Goal: Transaction & Acquisition: Purchase product/service

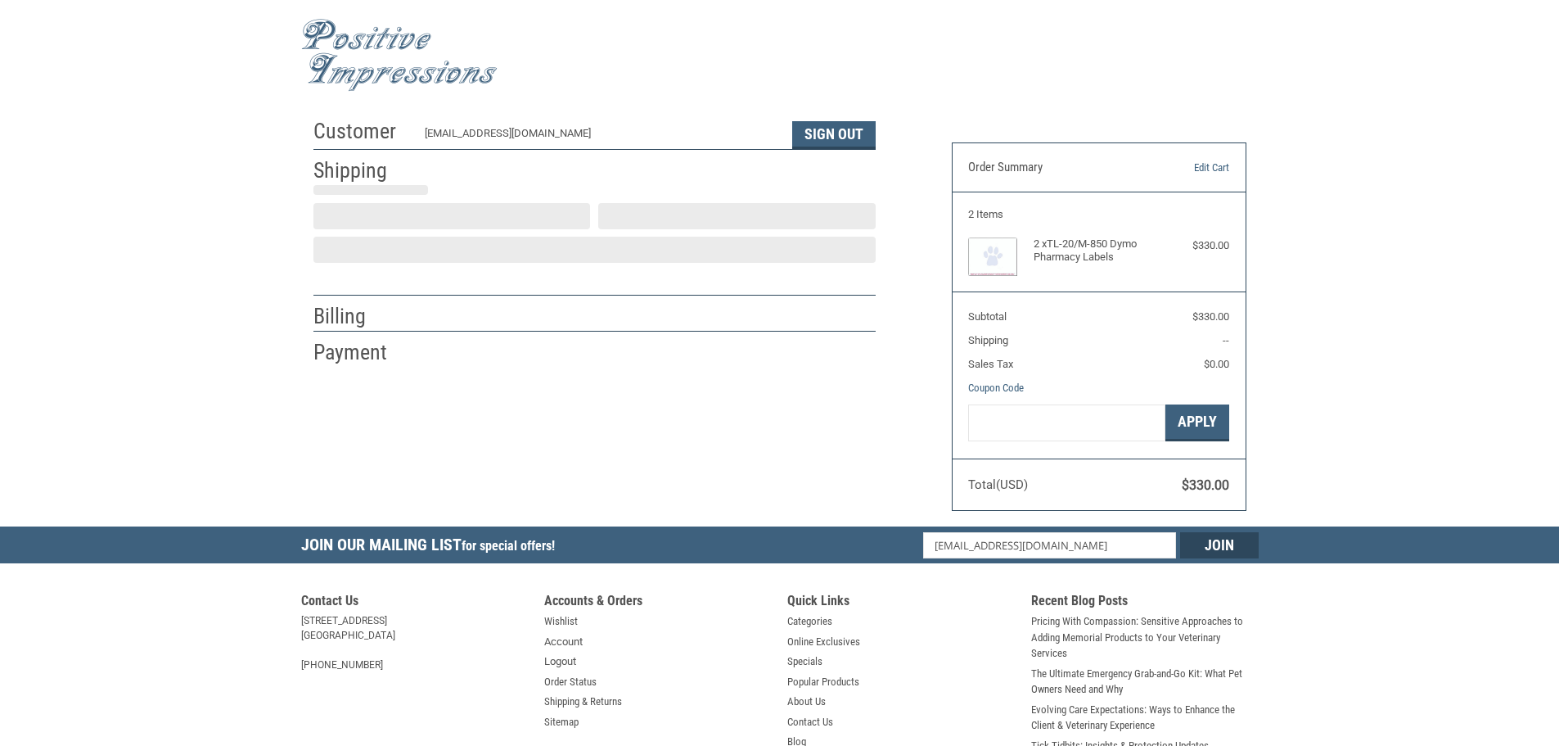
scroll to position [2, 0]
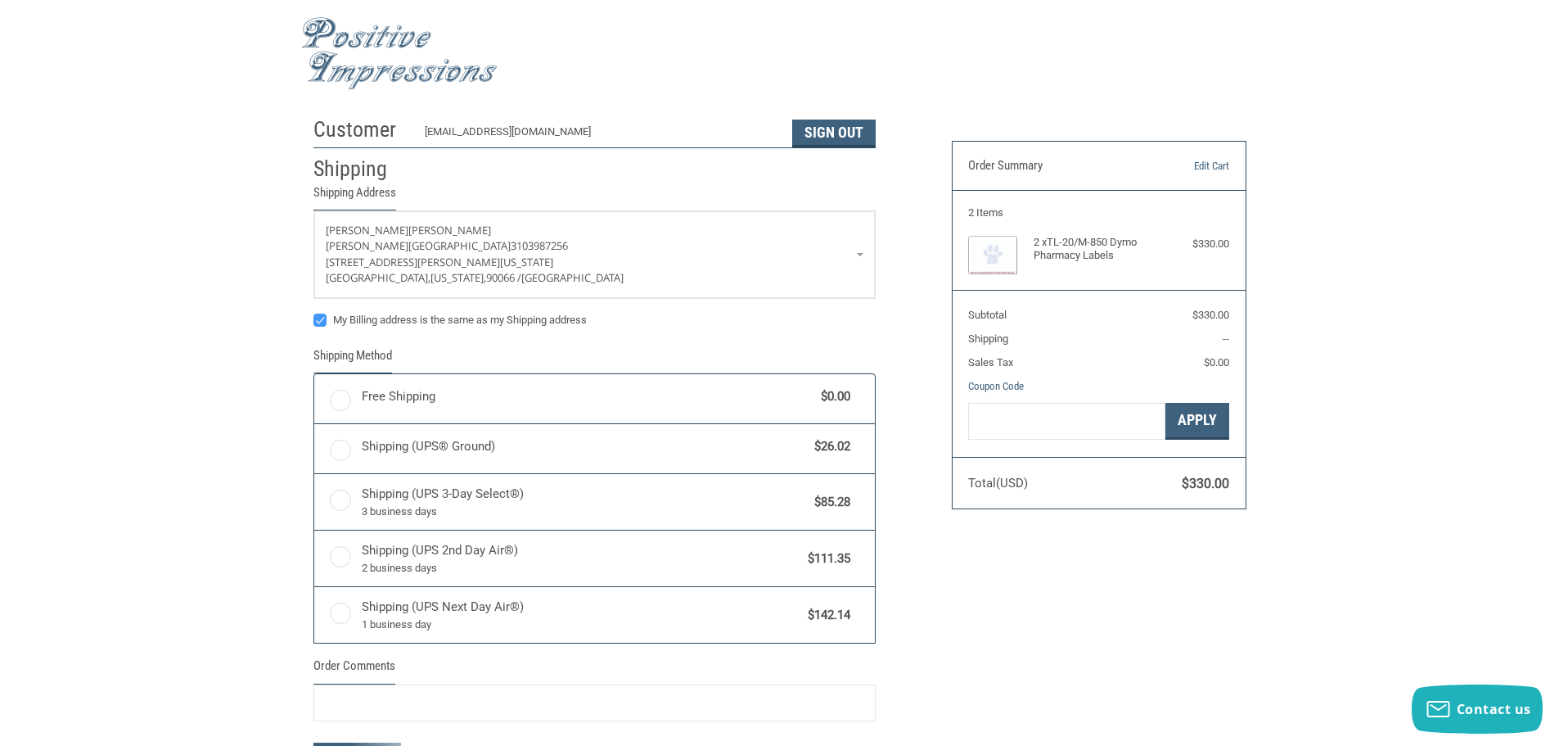
radio input "true"
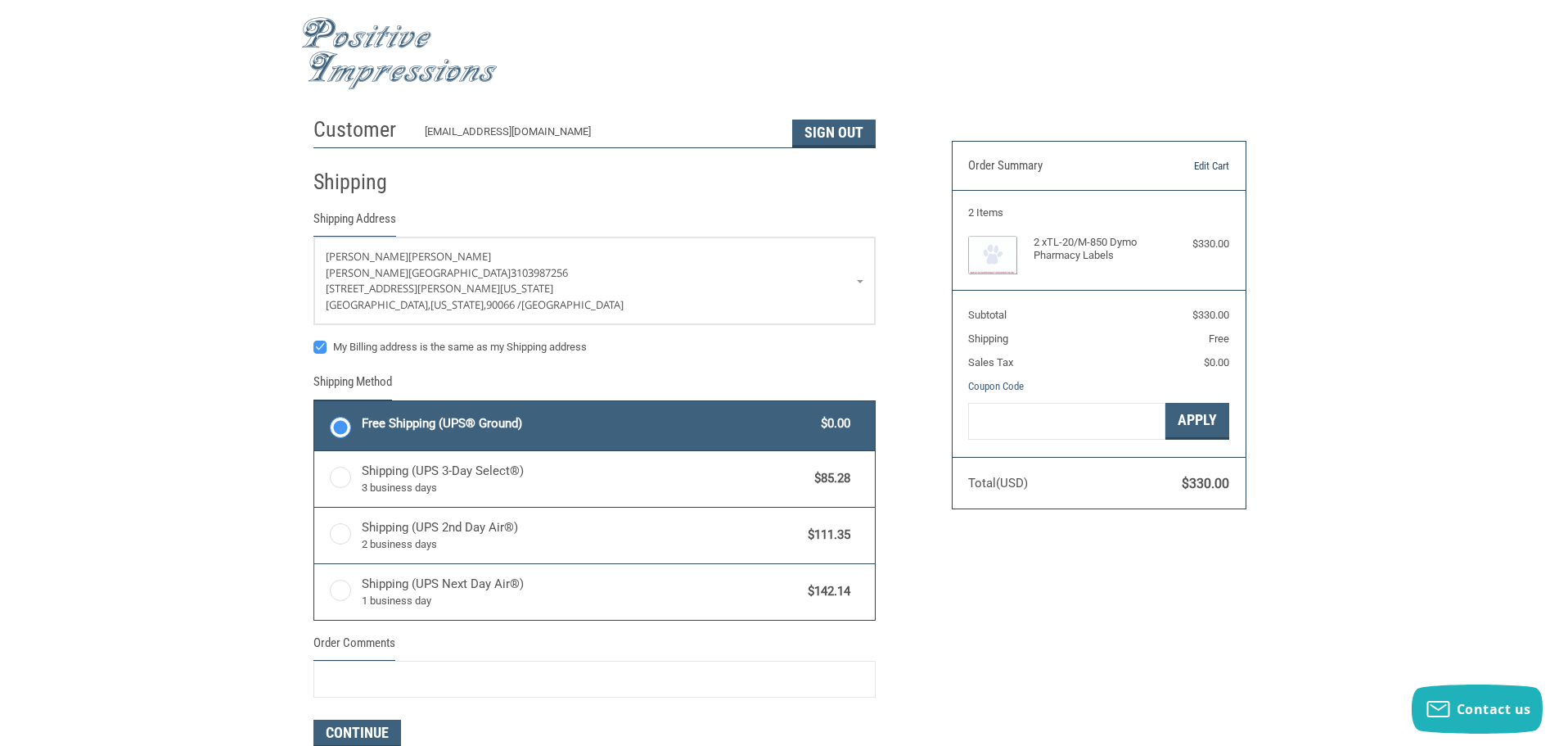
click at [1210, 165] on link "Edit Cart" at bounding box center [1187, 166] width 83 height 16
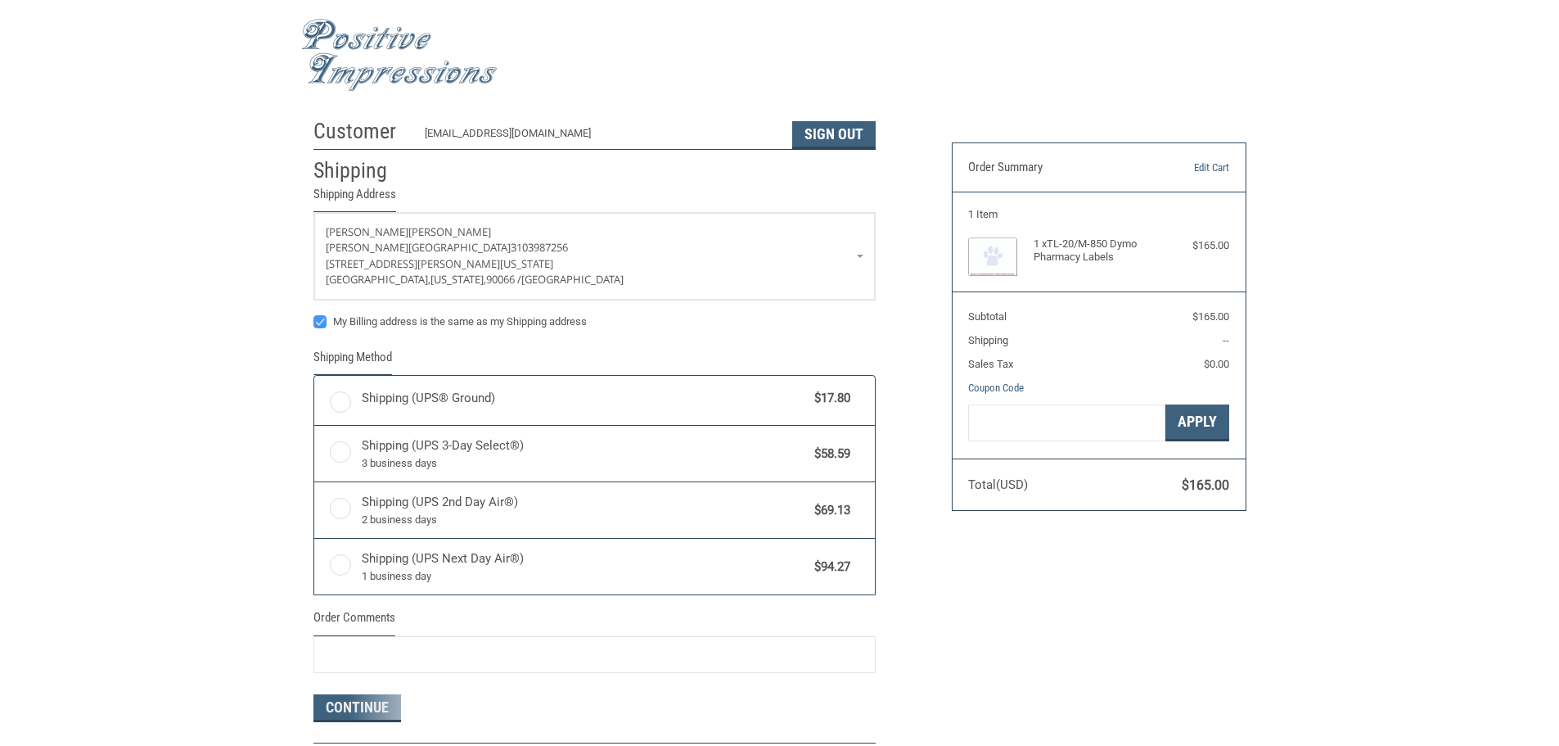
scroll to position [2, 0]
radio input "true"
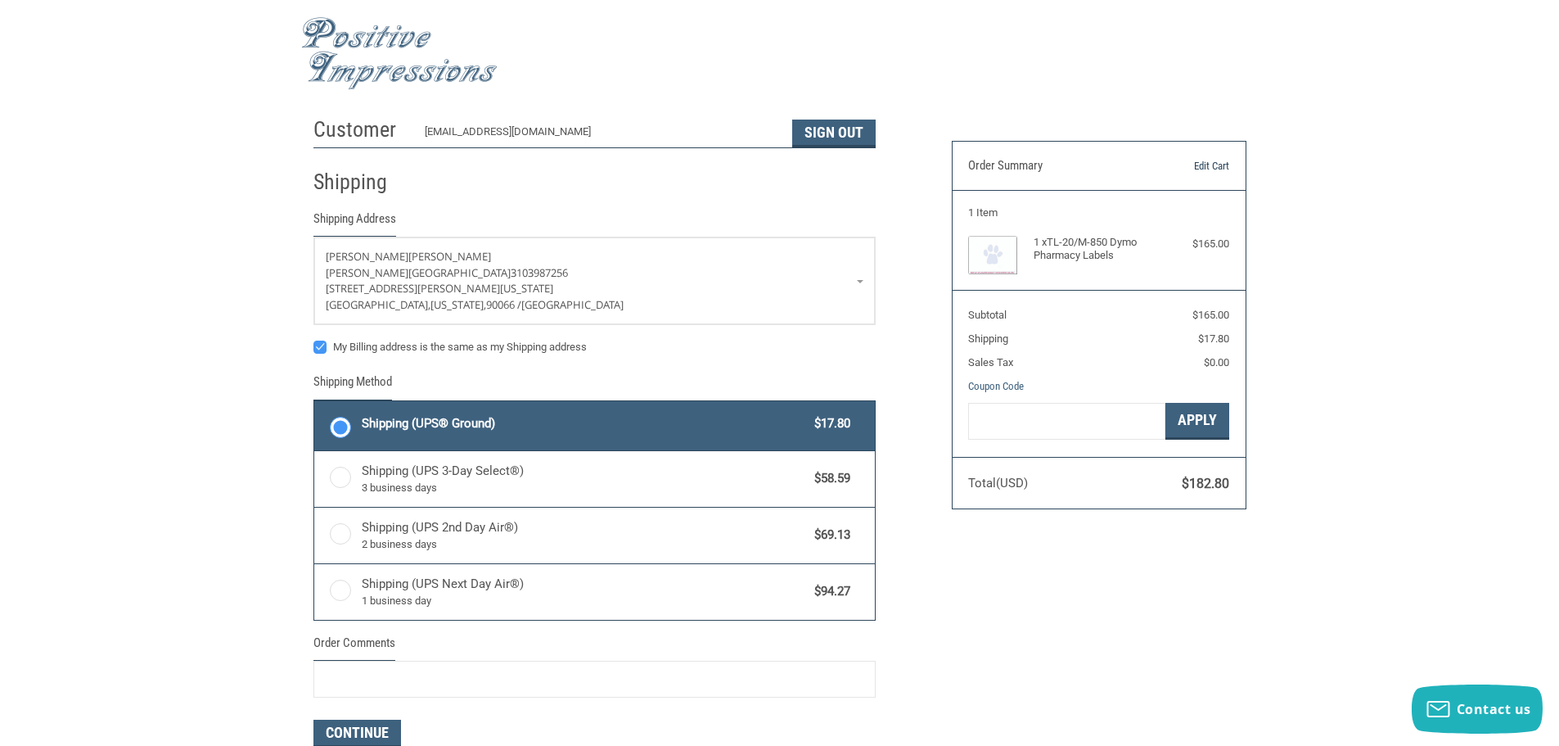
click at [1217, 164] on link "Edit Cart" at bounding box center [1187, 166] width 83 height 16
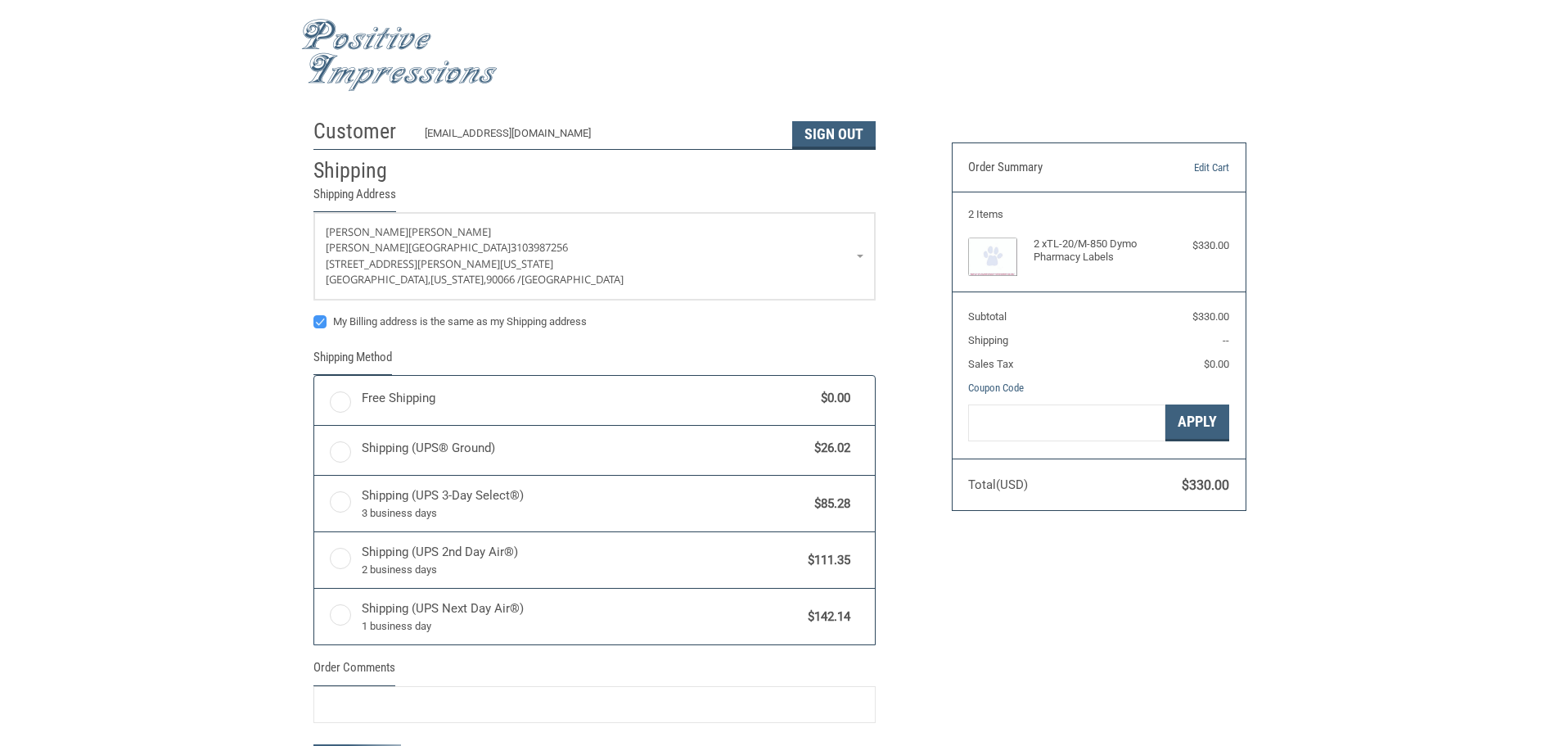
scroll to position [2, 0]
radio input "true"
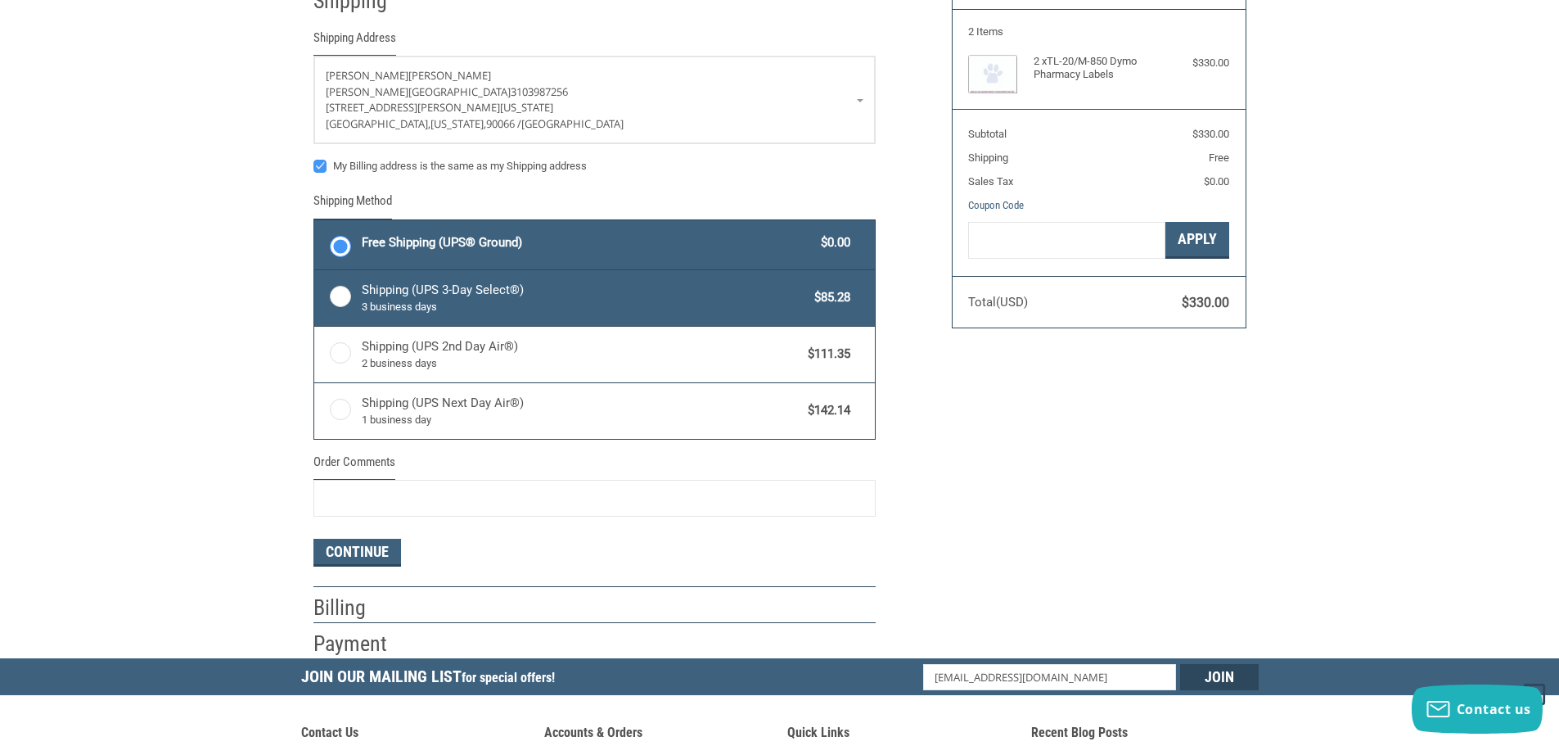
scroll to position [247, 0]
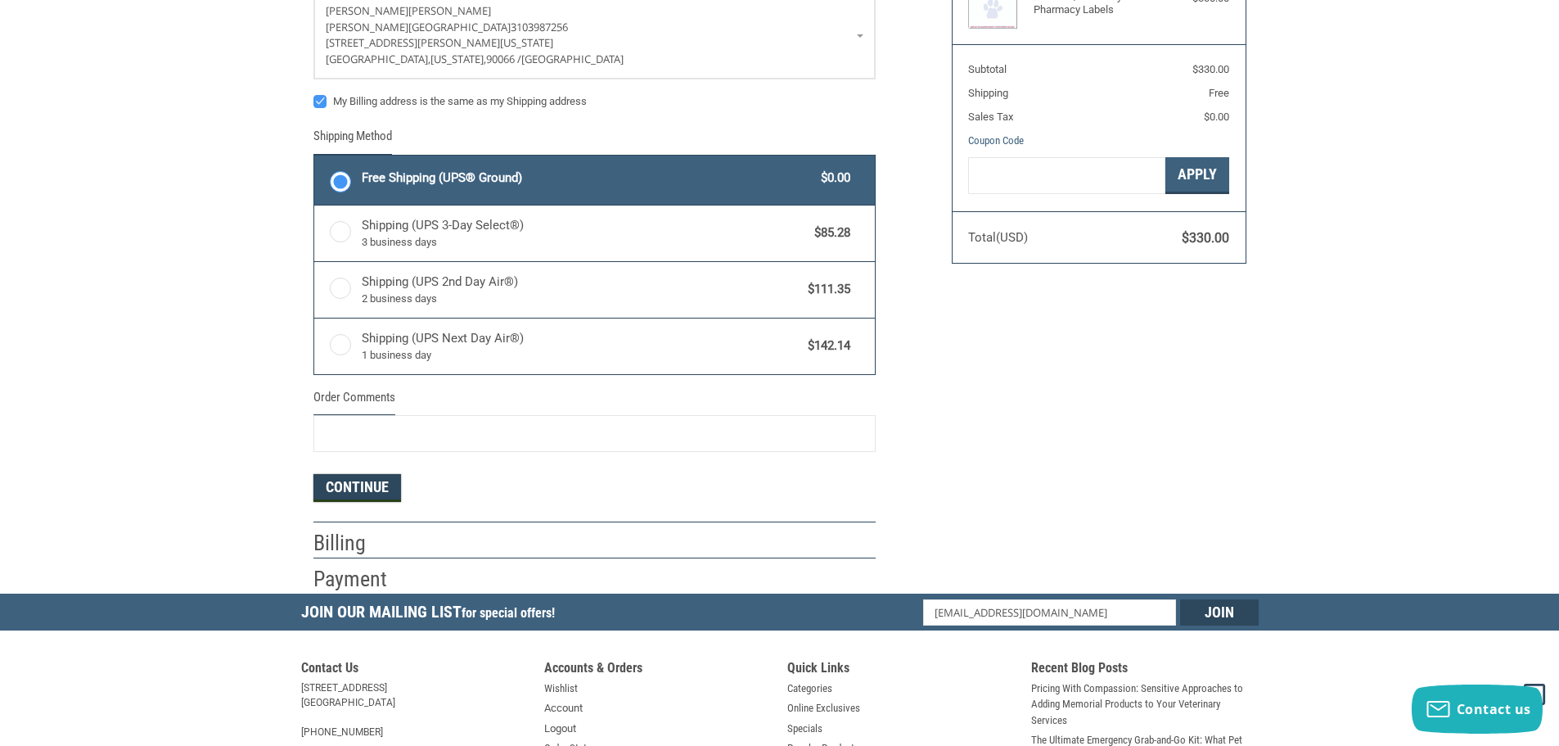
click at [358, 491] on button "Continue" at bounding box center [357, 488] width 88 height 28
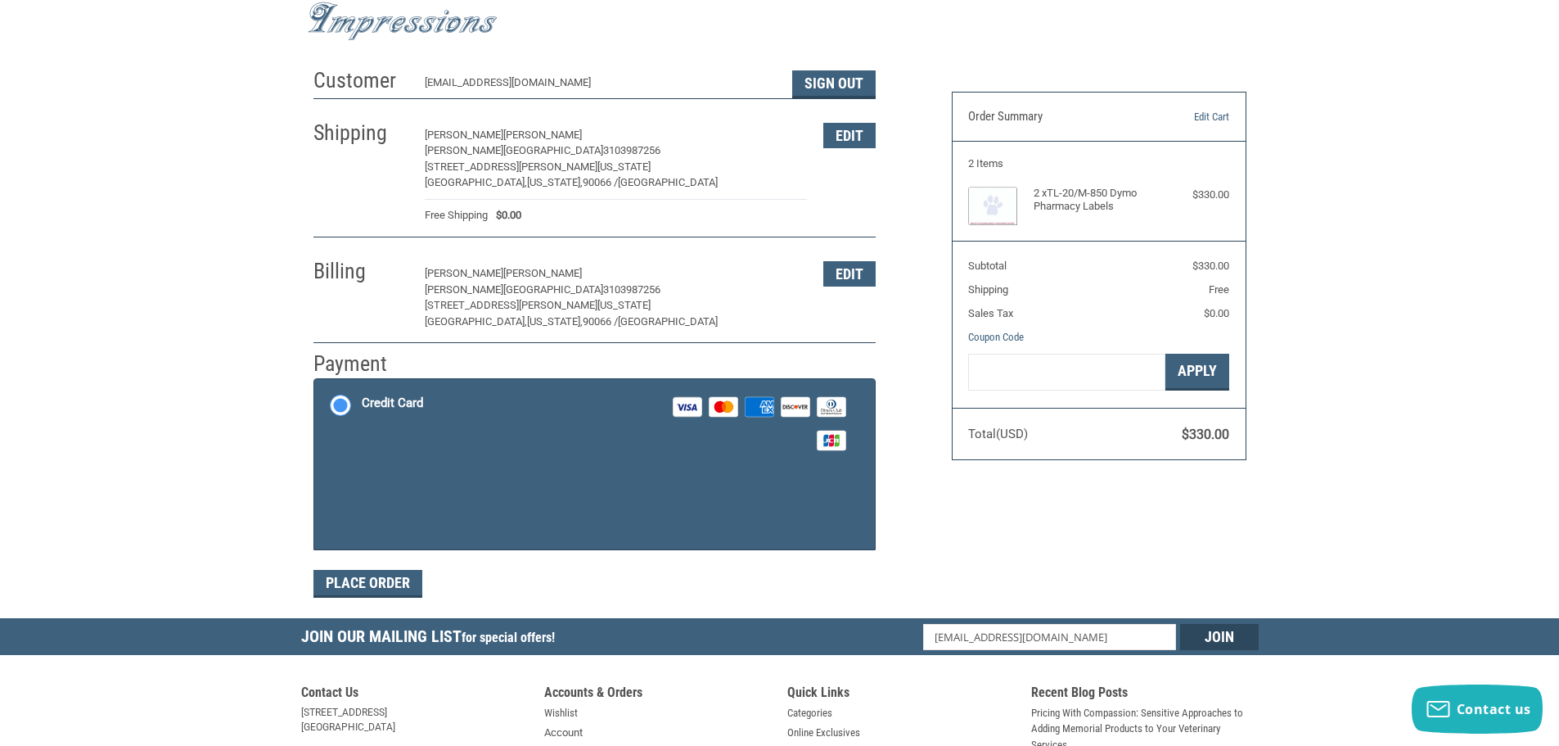
scroll to position [14, 0]
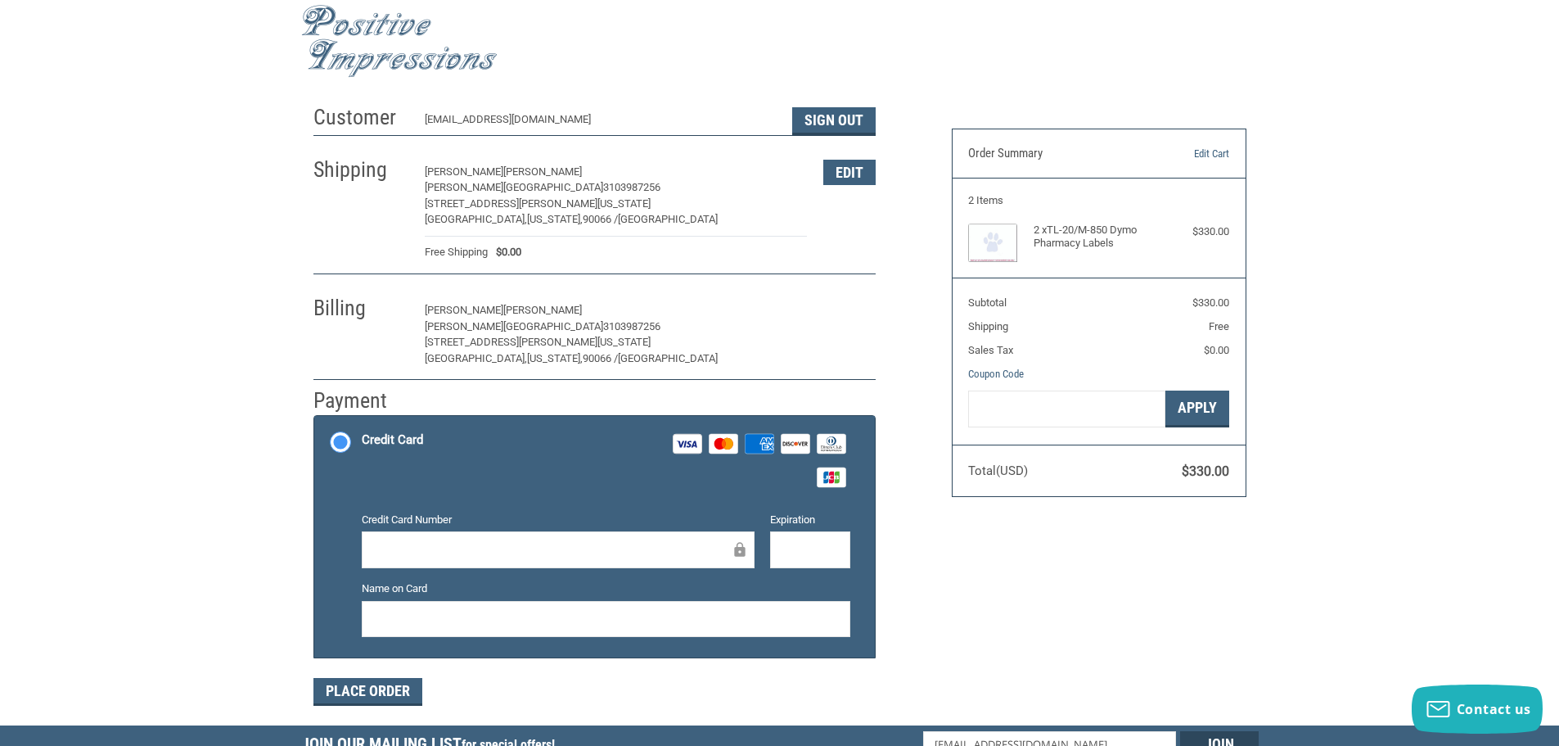
click at [836, 318] on button "Edit" at bounding box center [849, 310] width 52 height 25
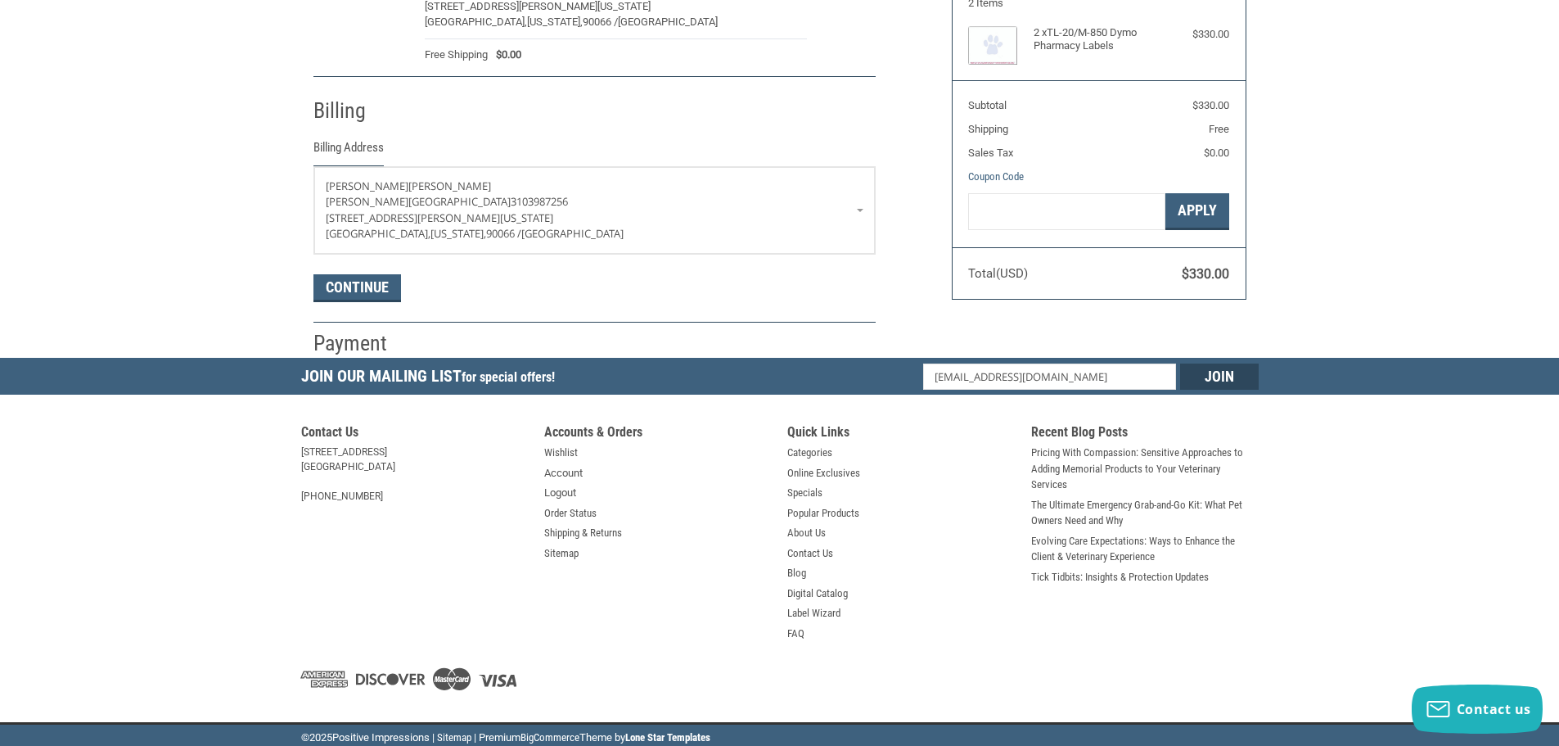
scroll to position [216, 0]
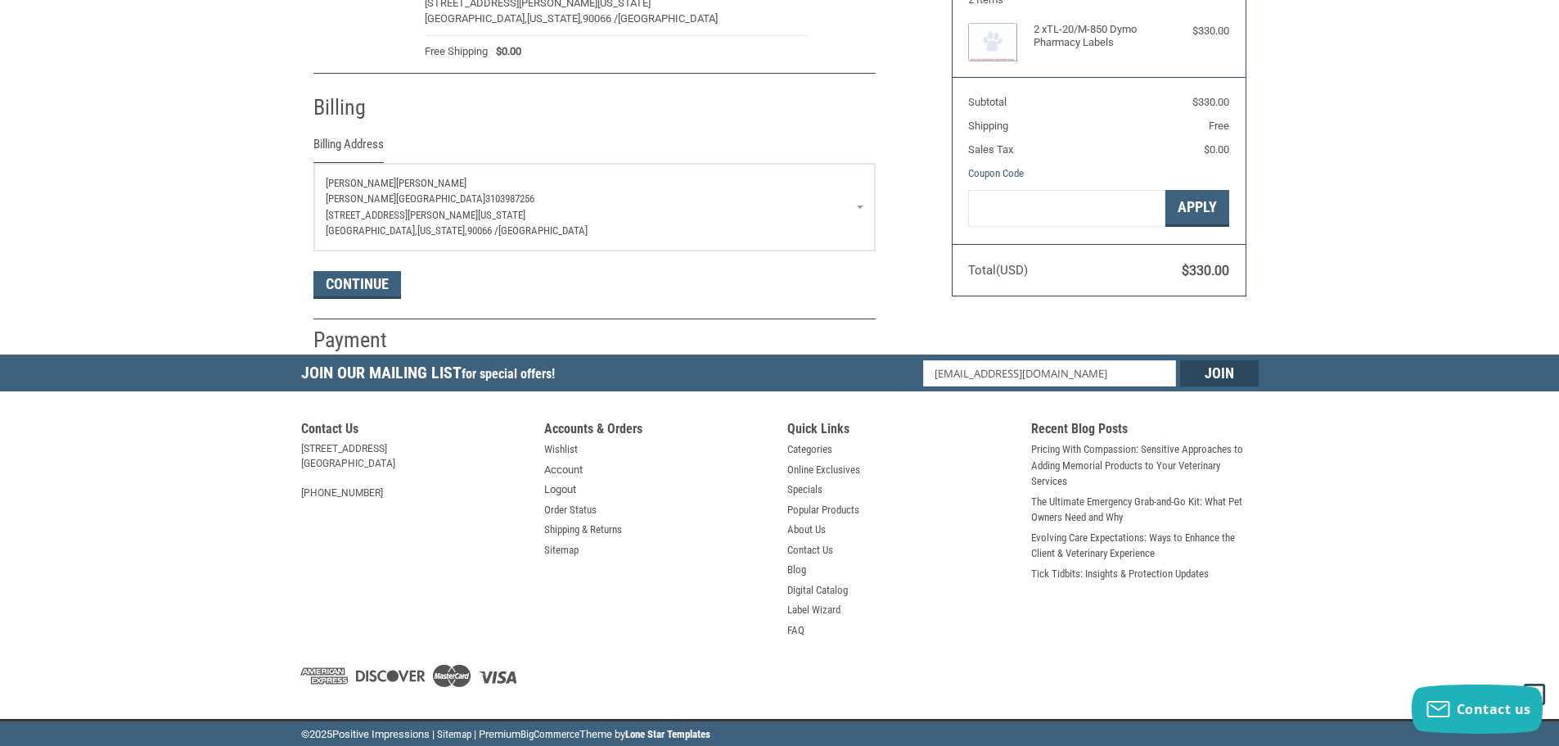
click at [862, 203] on p "Culver Palms Animal Hospital 3103987256" at bounding box center [595, 199] width 538 height 16
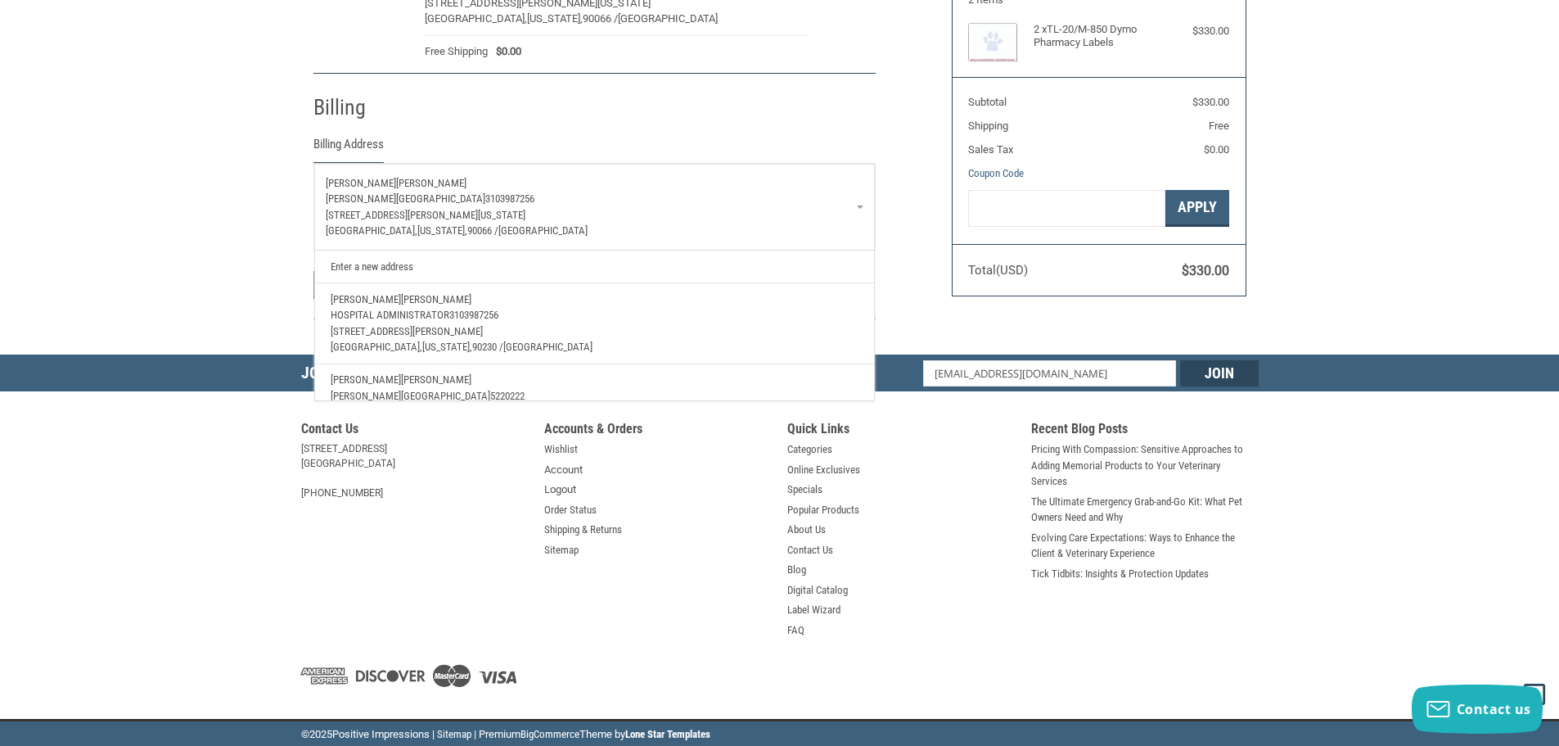
click at [377, 262] on link "Enter a new address" at bounding box center [593, 266] width 543 height 32
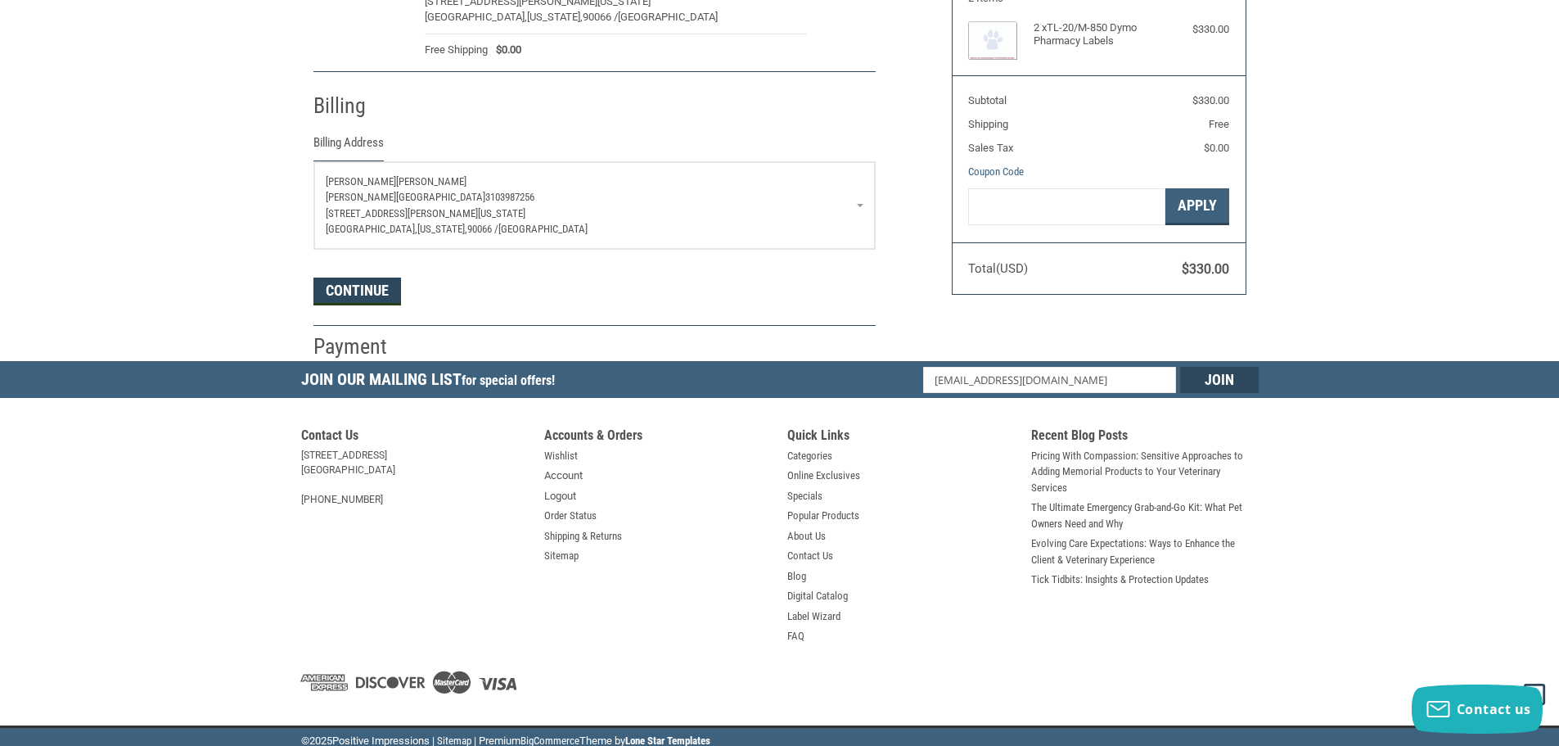
select select "US"
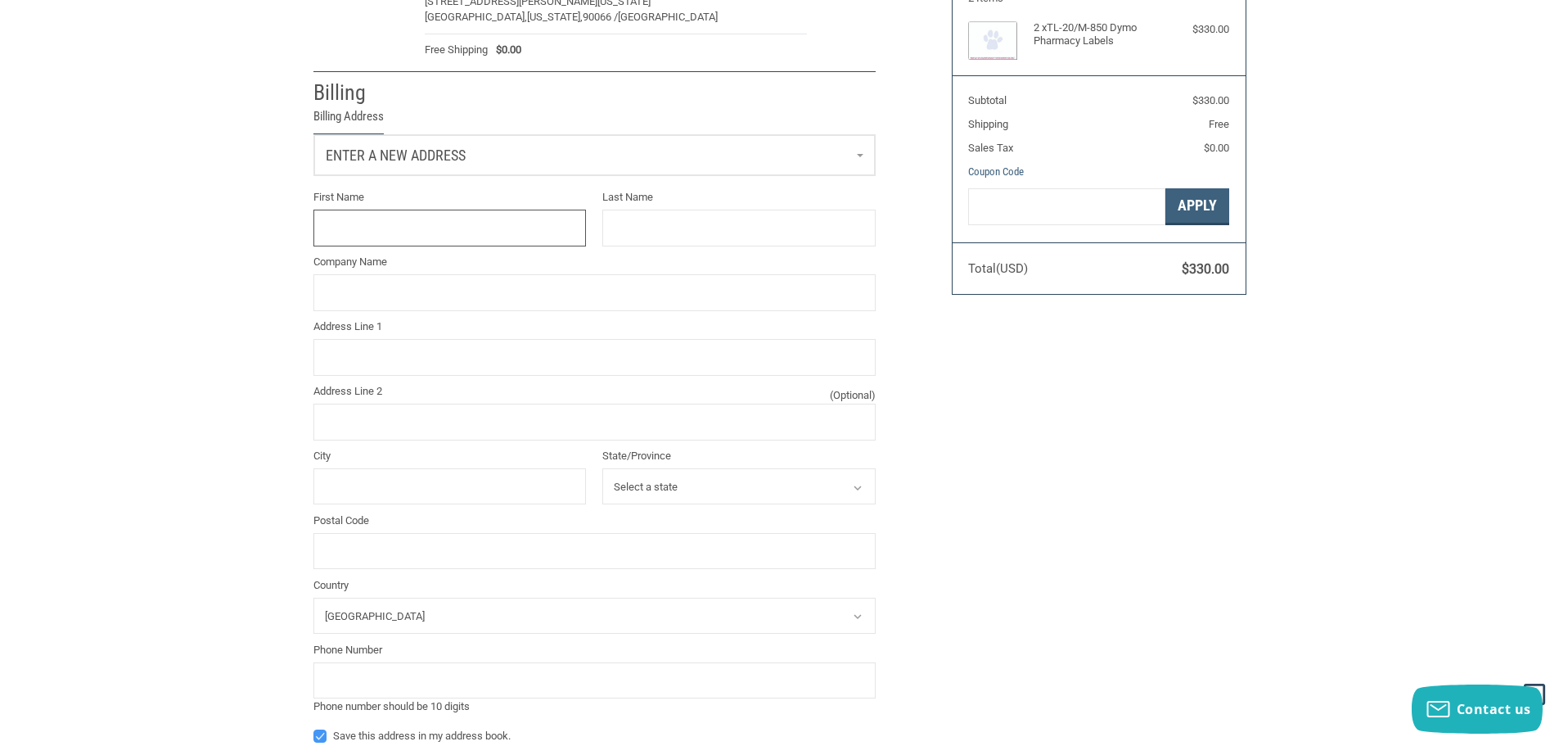
click at [410, 228] on input "First Name" at bounding box center [449, 228] width 273 height 37
type input "TONY"
type input "ALDANA"
type input "20314 VALERIO STREET"
type input "WINNETKA"
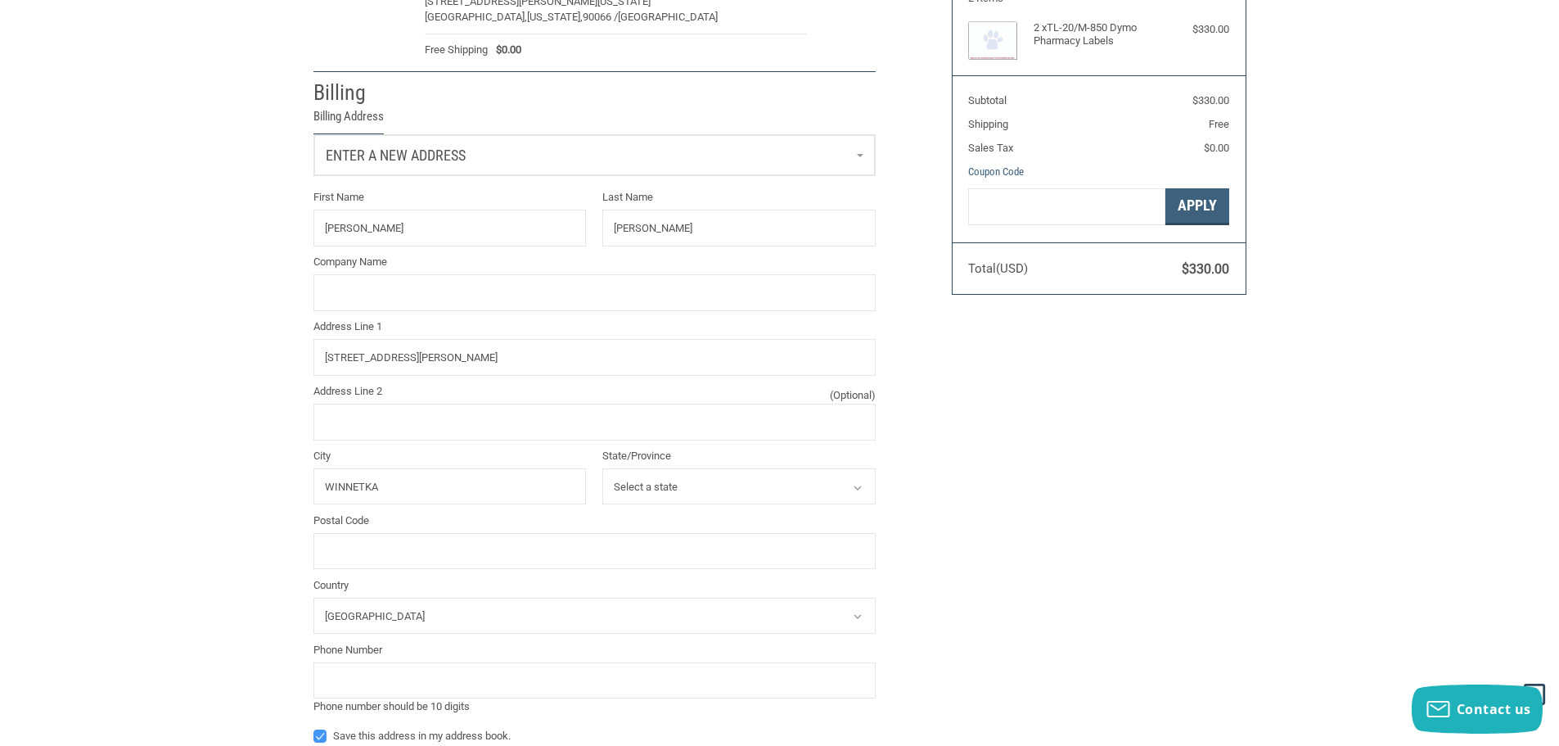
select select "CA"
type input "91306"
type input "8185220222"
drag, startPoint x: 400, startPoint y: 300, endPoint x: 401, endPoint y: 309, distance: 8.2
click at [400, 304] on input "Company Name" at bounding box center [594, 292] width 562 height 37
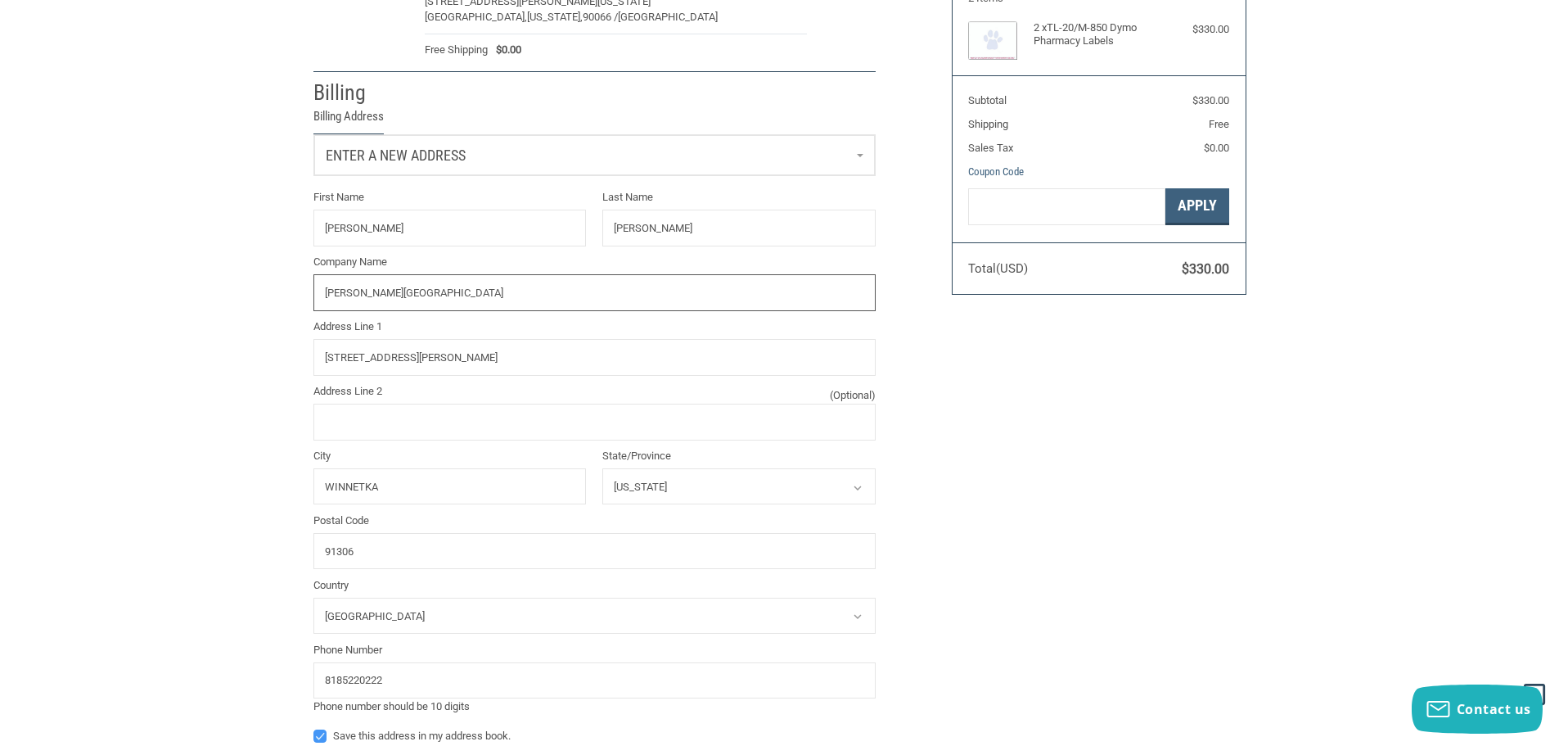
type input "CULVER PALMS ANIMAL HOSPITAL"
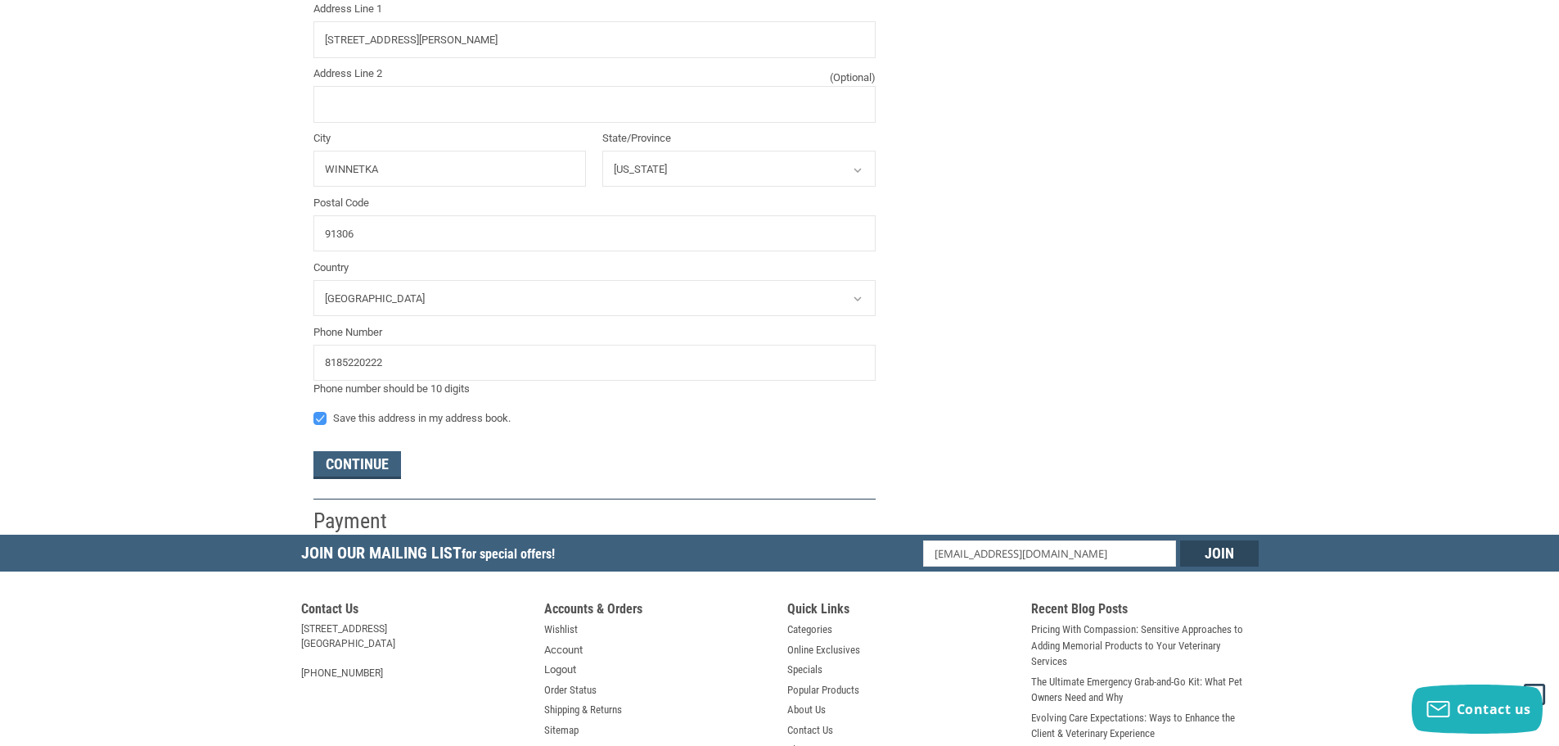
scroll to position [543, 0]
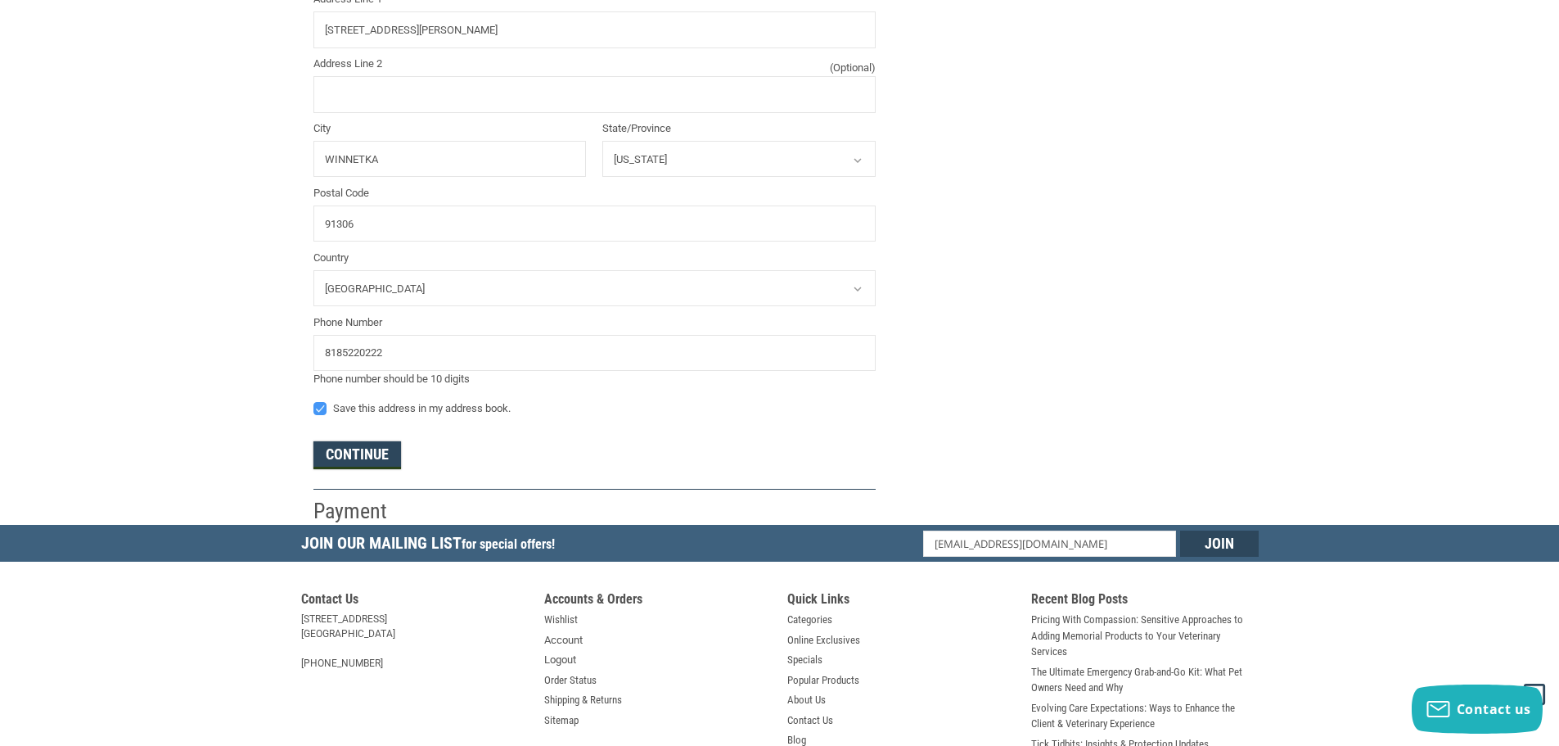
click at [353, 452] on button "Continue" at bounding box center [357, 455] width 88 height 28
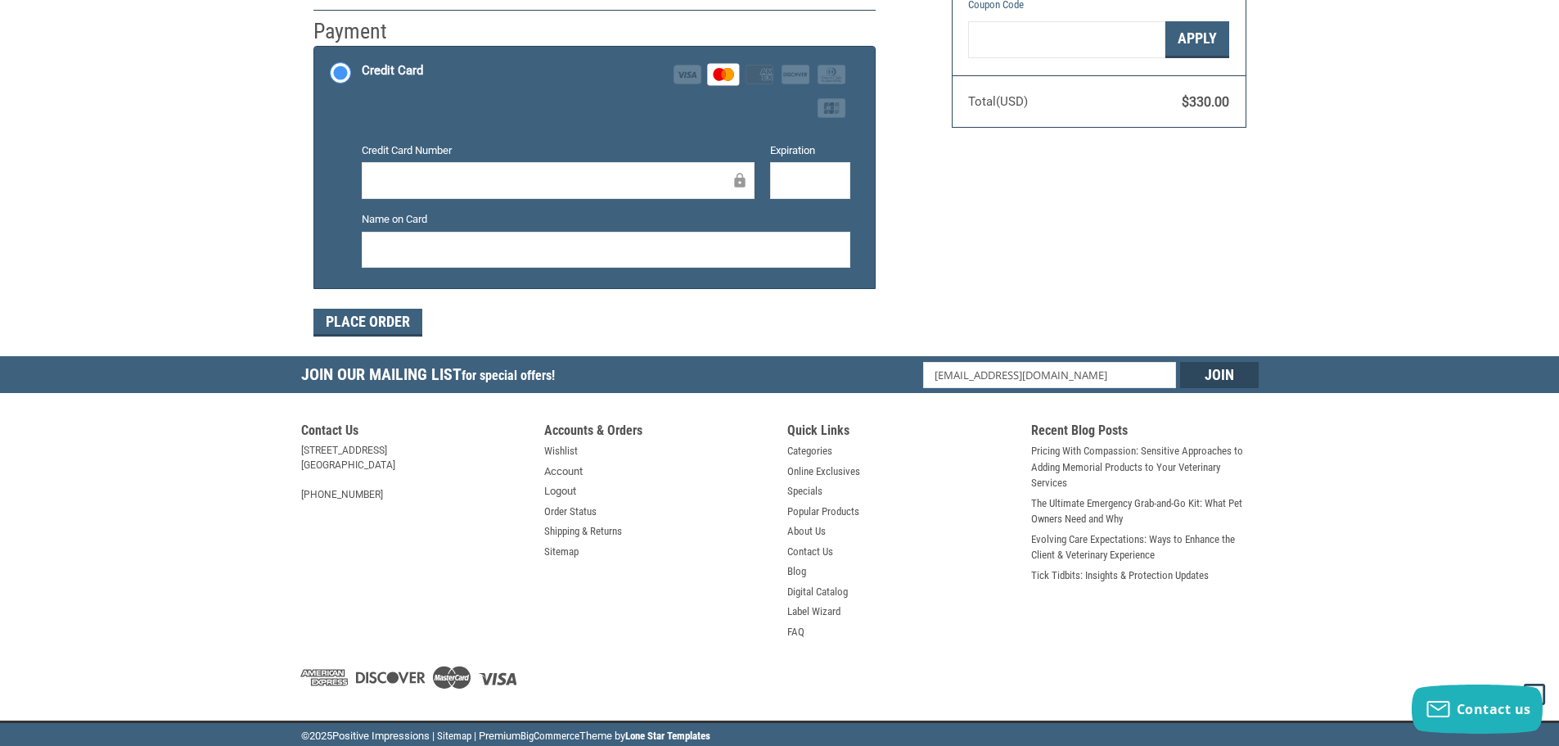
scroll to position [387, 0]
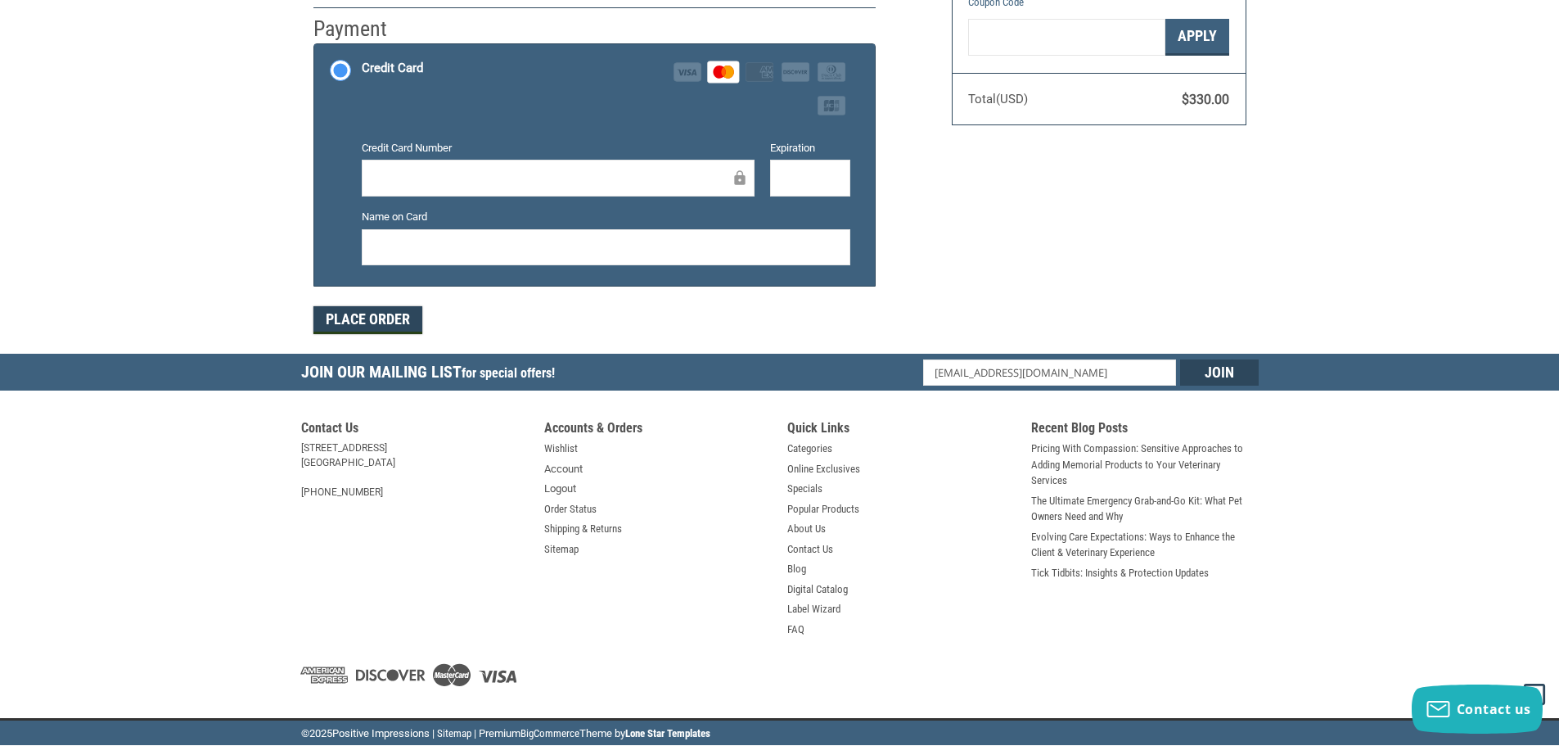
click at [345, 314] on button "Place Order" at bounding box center [367, 320] width 109 height 28
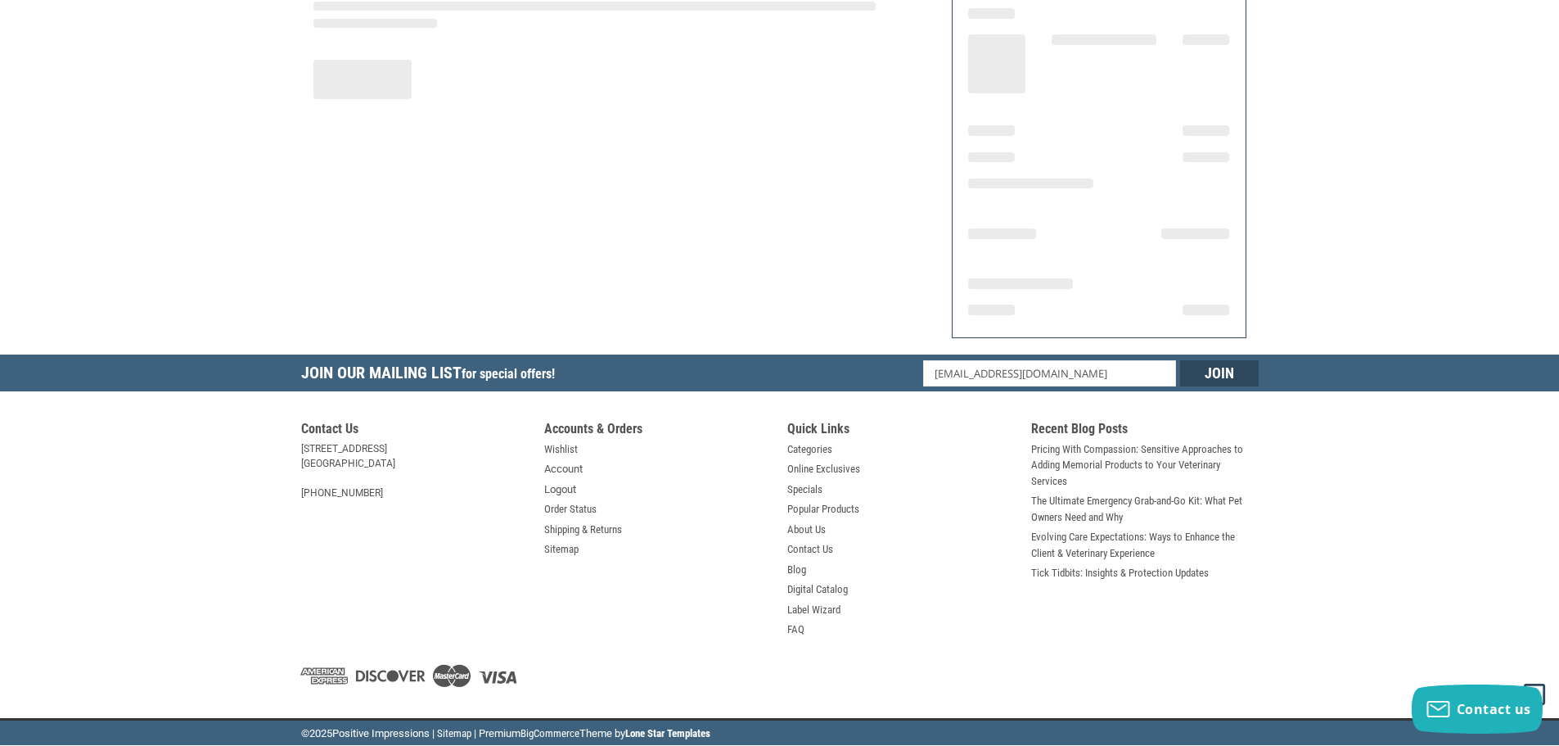
scroll to position [196, 0]
